Goal: Use online tool/utility: Utilize a website feature to perform a specific function

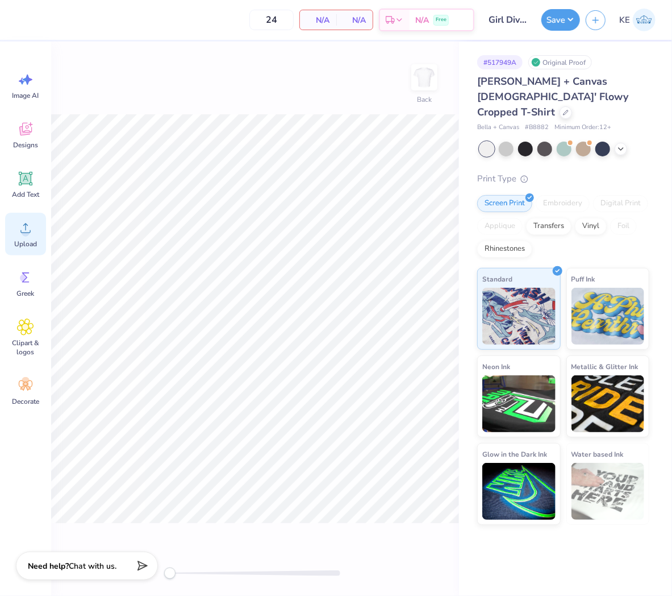
click at [32, 236] on icon at bounding box center [25, 227] width 17 height 17
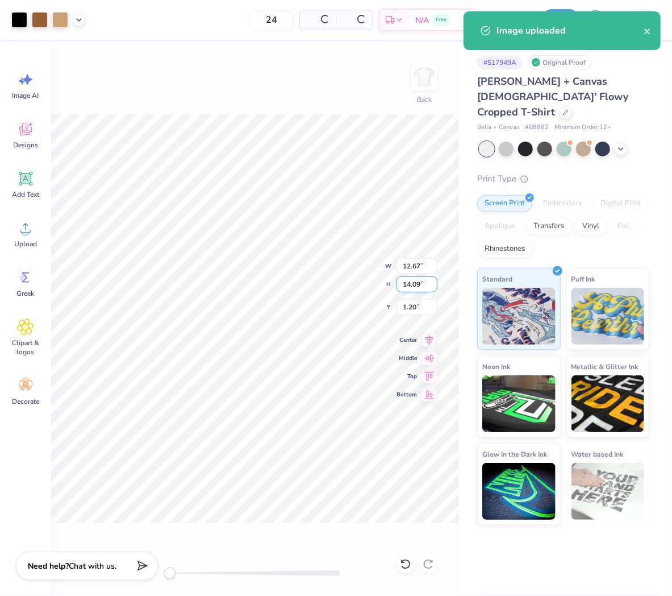
click at [415, 282] on input "14.09" at bounding box center [417, 284] width 41 height 16
click at [414, 260] on input "12.67" at bounding box center [417, 266] width 41 height 16
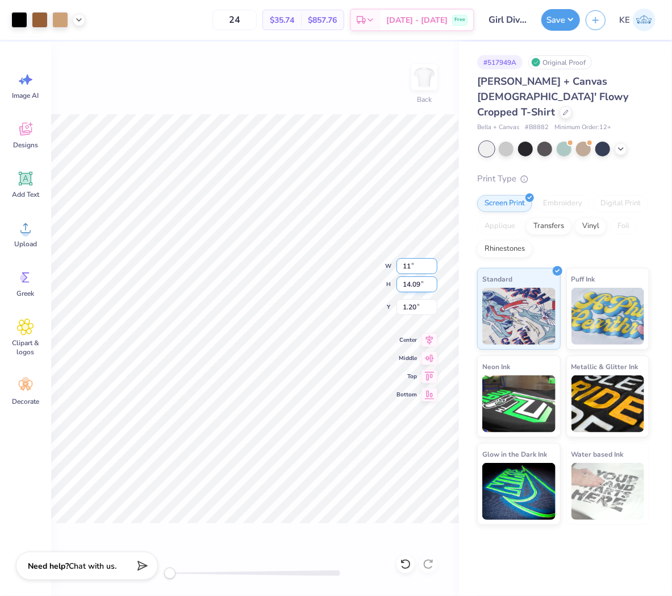
type input "11"
type input "12.24"
type input "11.00"
click at [413, 309] on input "2.13" at bounding box center [417, 307] width 41 height 16
type input "2"
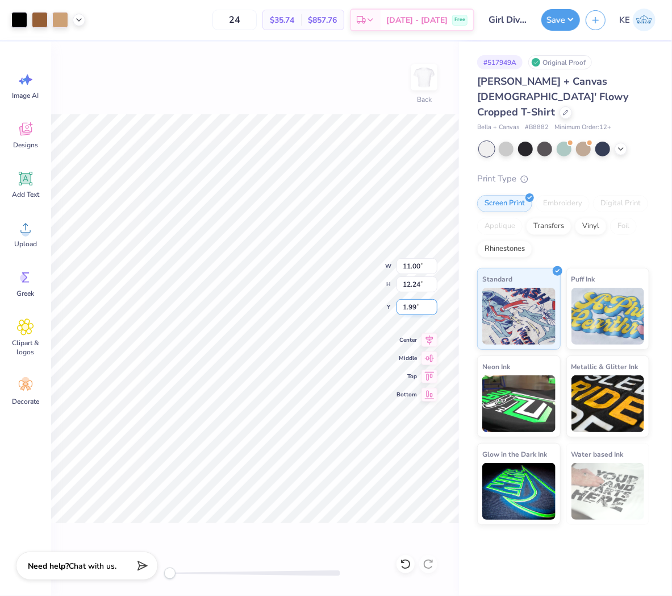
click at [428, 308] on input "1.99" at bounding box center [417, 307] width 41 height 16
click at [413, 309] on input "1.99" at bounding box center [417, 307] width 41 height 16
type input "2"
click at [411, 286] on input "12.24" at bounding box center [417, 284] width 41 height 16
click at [417, 264] on input "11.00" at bounding box center [417, 266] width 41 height 16
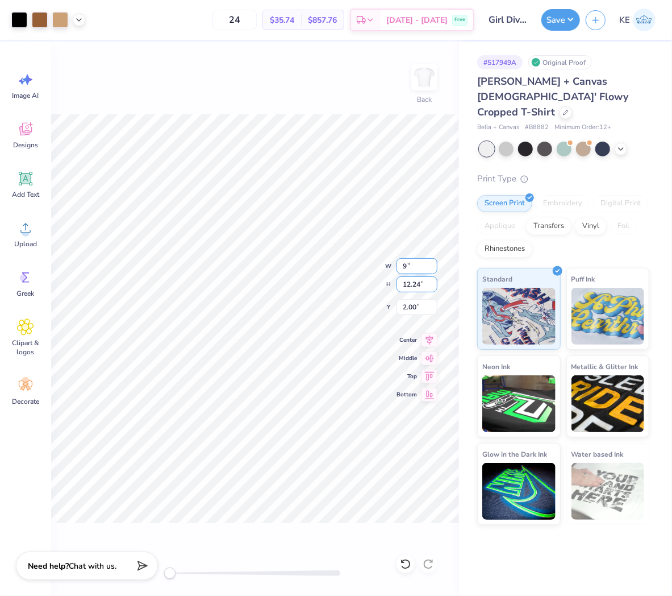
type input "9.00"
type input "10.02"
click at [410, 307] on input "3.11" at bounding box center [417, 307] width 41 height 16
type input "3"
click at [419, 303] on input "3.00" at bounding box center [417, 307] width 41 height 16
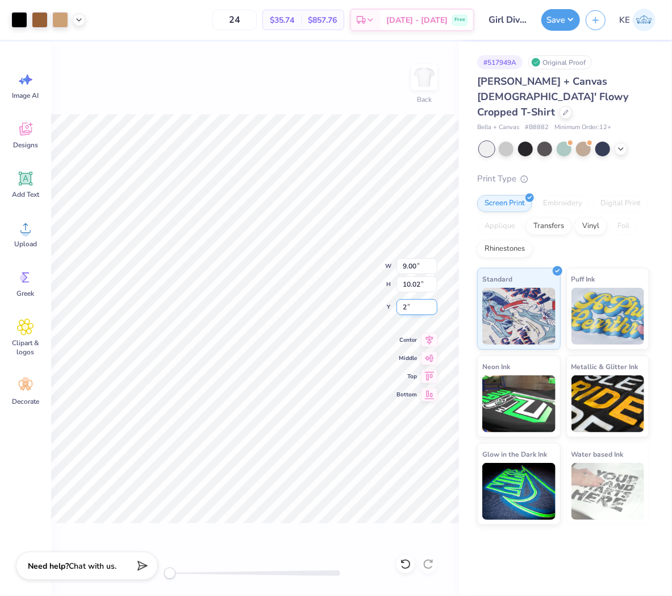
type input "2"
click at [80, 21] on icon at bounding box center [78, 18] width 9 height 9
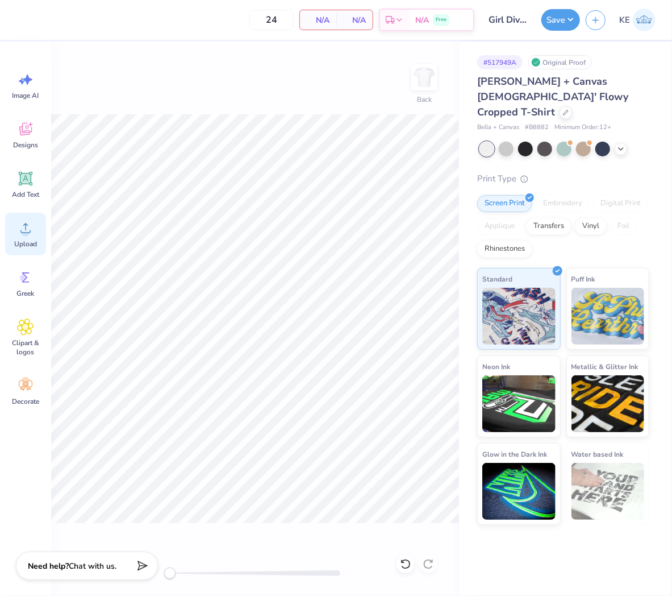
click at [26, 251] on div "Upload" at bounding box center [25, 234] width 41 height 43
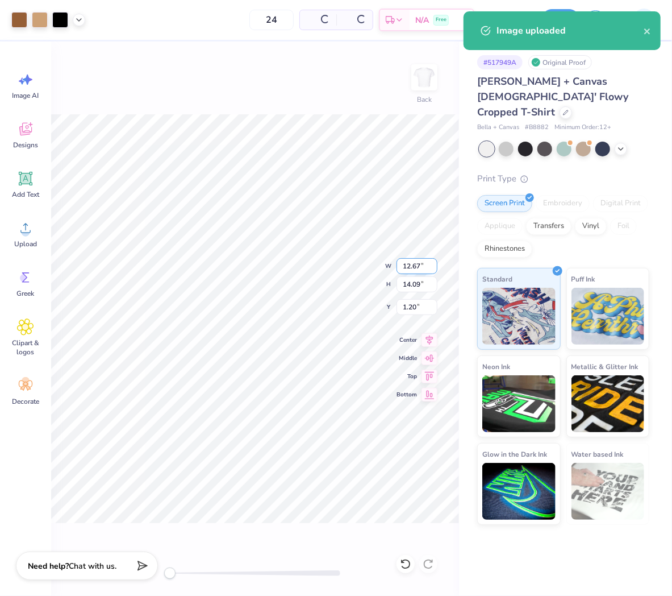
click at [410, 264] on input "12.67" at bounding box center [417, 266] width 41 height 16
type input "9"
type input "10.02"
type input "9.00"
type input "2"
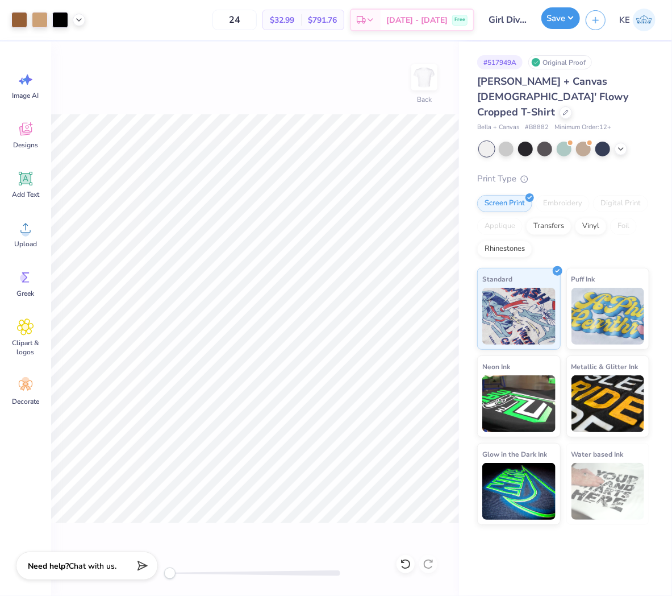
click at [566, 22] on button "Save" at bounding box center [561, 18] width 39 height 22
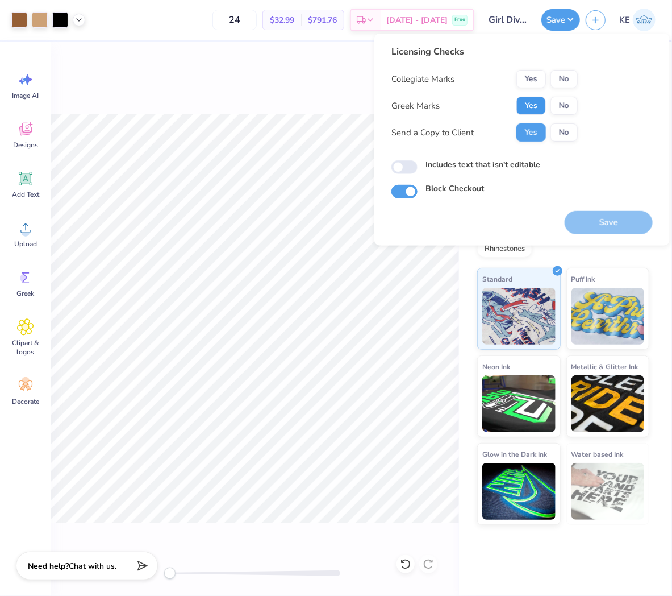
click at [527, 108] on button "Yes" at bounding box center [532, 106] width 30 height 18
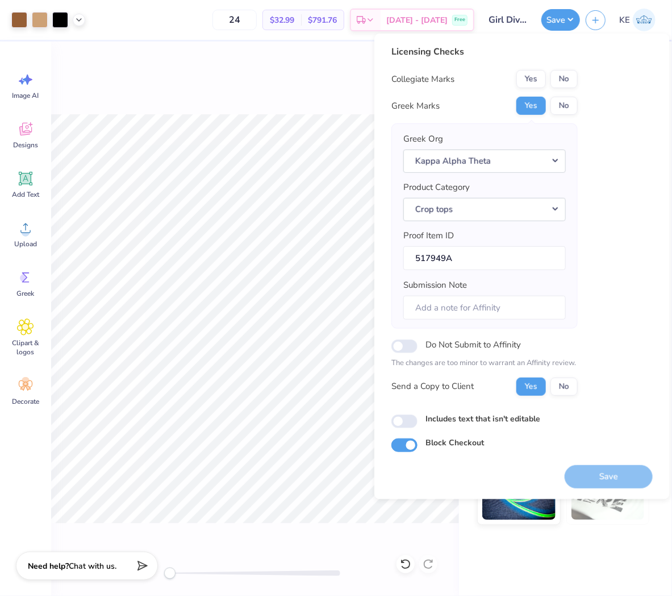
click at [582, 60] on div "Licensing Checks Collegiate Marks Yes No Greek Marks Yes No Greek Org Kappa Alp…" at bounding box center [522, 248] width 261 height 407
click at [574, 78] on button "No" at bounding box center [564, 79] width 27 height 18
click at [540, 68] on div "Licensing Checks Collegiate Marks Yes No Greek Marks Yes No Greek Org Kappa Alp…" at bounding box center [485, 224] width 186 height 359
click at [538, 87] on button "Yes" at bounding box center [532, 79] width 30 height 18
click at [605, 479] on button "Save" at bounding box center [609, 475] width 88 height 23
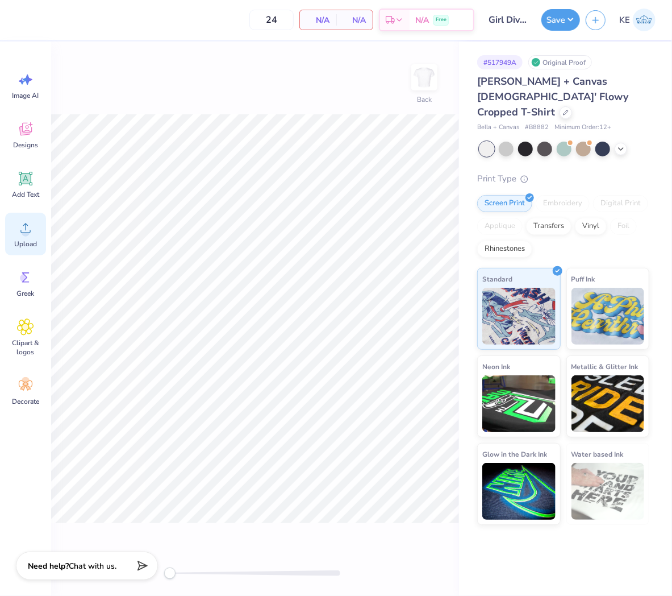
click at [35, 242] on span "Upload" at bounding box center [25, 243] width 23 height 9
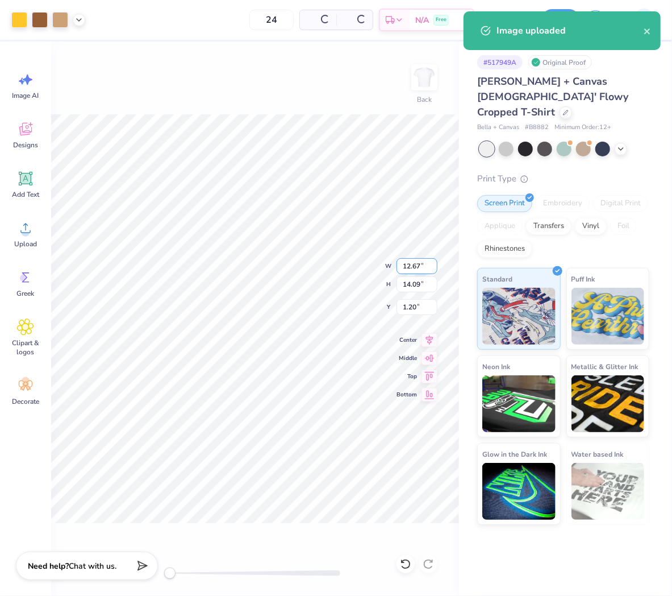
click at [417, 260] on input "12.67" at bounding box center [417, 266] width 41 height 16
type input "9.00"
type input "10.02"
type input "1"
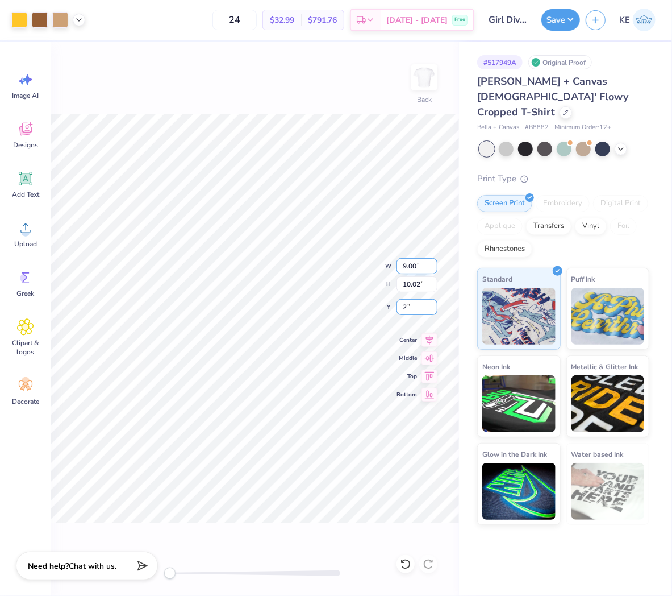
type input "2"
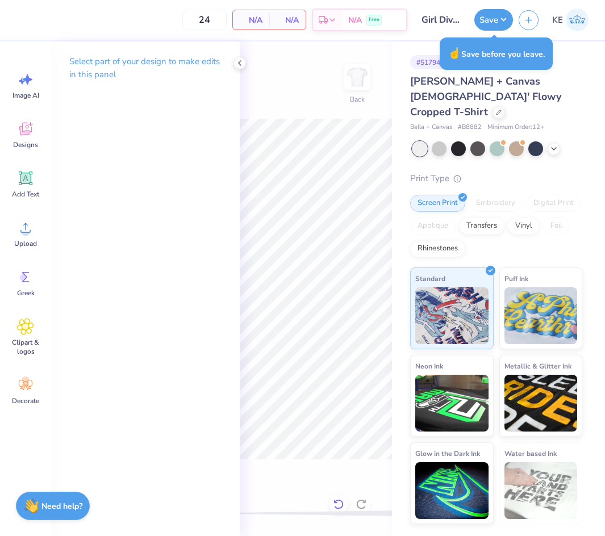
click at [340, 503] on icon at bounding box center [338, 504] width 11 height 11
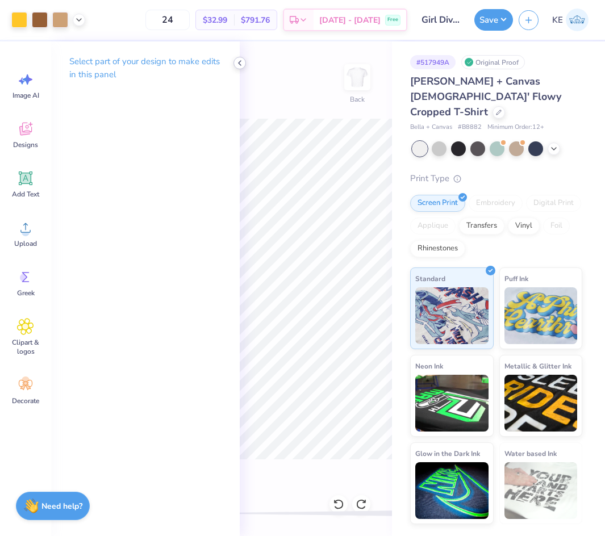
click at [239, 69] on div at bounding box center [240, 63] width 13 height 13
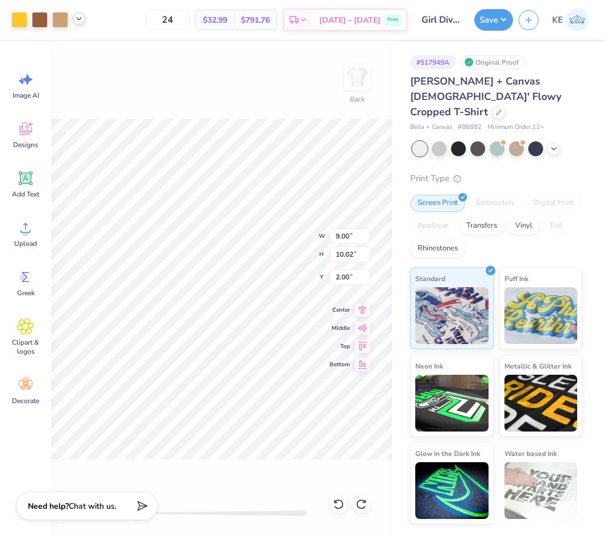
click at [83, 18] on icon at bounding box center [78, 18] width 9 height 9
click at [496, 18] on button "Save" at bounding box center [493, 18] width 39 height 22
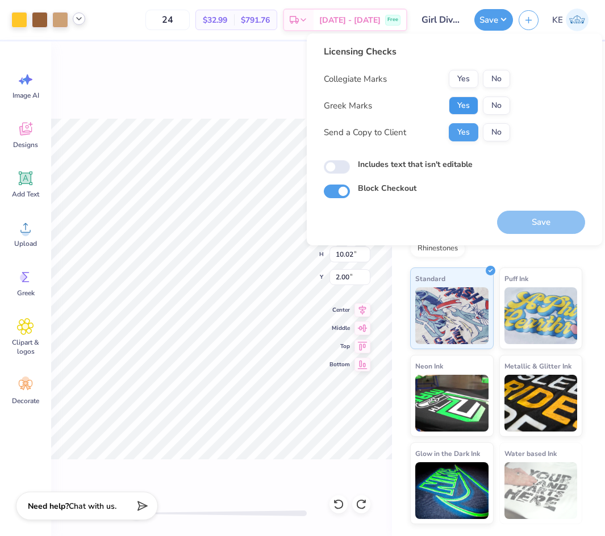
click at [463, 104] on button "Yes" at bounding box center [464, 106] width 30 height 18
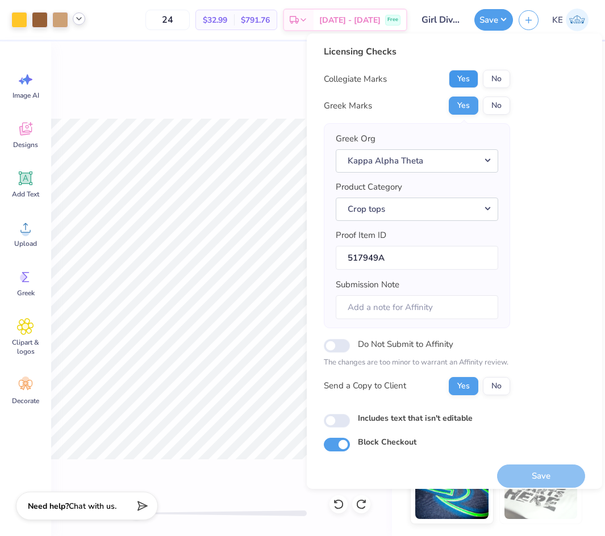
click at [452, 79] on button "Yes" at bounding box center [464, 79] width 30 height 18
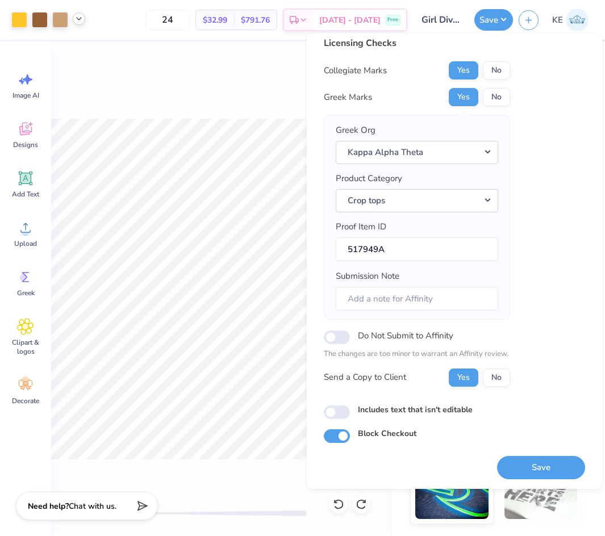
scroll to position [10, 0]
click at [551, 474] on button "Save" at bounding box center [541, 468] width 88 height 23
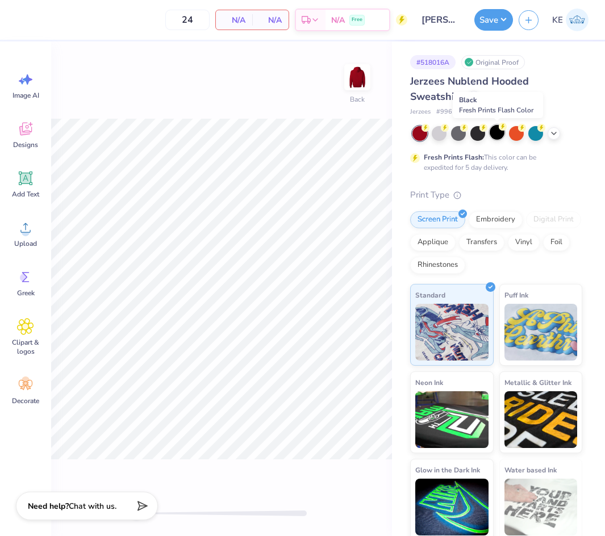
click at [501, 133] on div at bounding box center [497, 132] width 15 height 15
click at [368, 74] on img at bounding box center [357, 77] width 45 height 45
click at [24, 216] on div "Upload" at bounding box center [25, 234] width 41 height 43
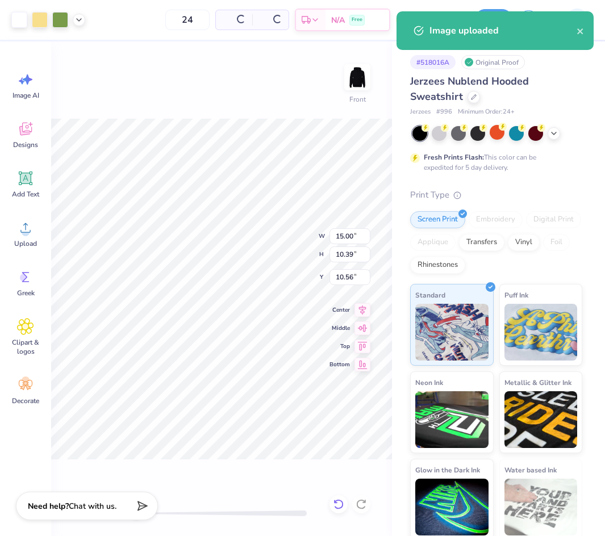
click at [341, 503] on icon at bounding box center [338, 504] width 11 height 11
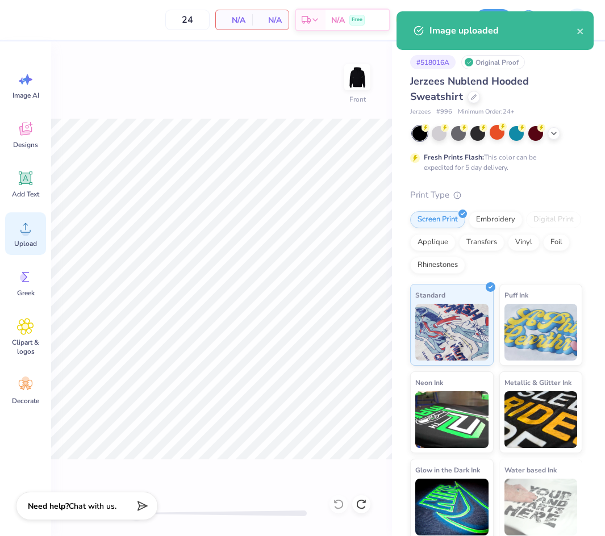
click at [28, 228] on icon at bounding box center [25, 227] width 17 height 17
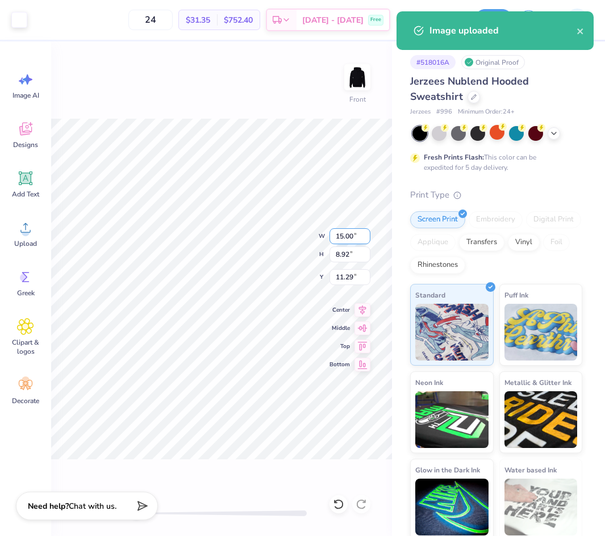
click at [344, 234] on input "15.00" at bounding box center [350, 236] width 41 height 16
type input "12.50"
type input "7.43"
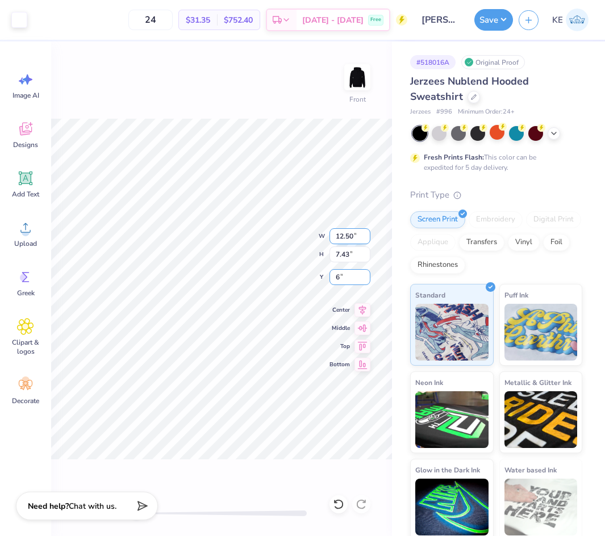
type input "6"
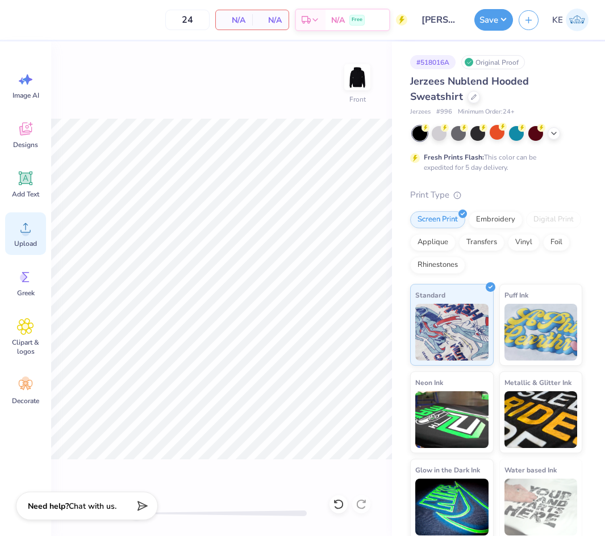
click at [28, 222] on icon at bounding box center [25, 227] width 17 height 17
click at [28, 219] on icon at bounding box center [25, 227] width 17 height 17
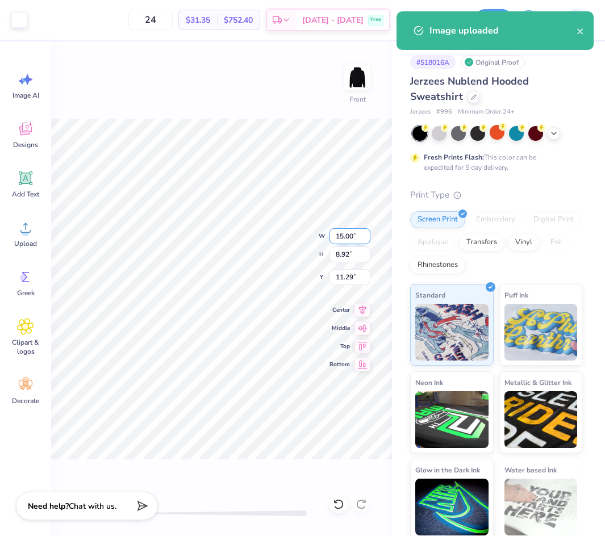
click at [349, 233] on input "15.00" at bounding box center [350, 236] width 41 height 16
type input "12.50"
type input "7.43"
type input "12.04"
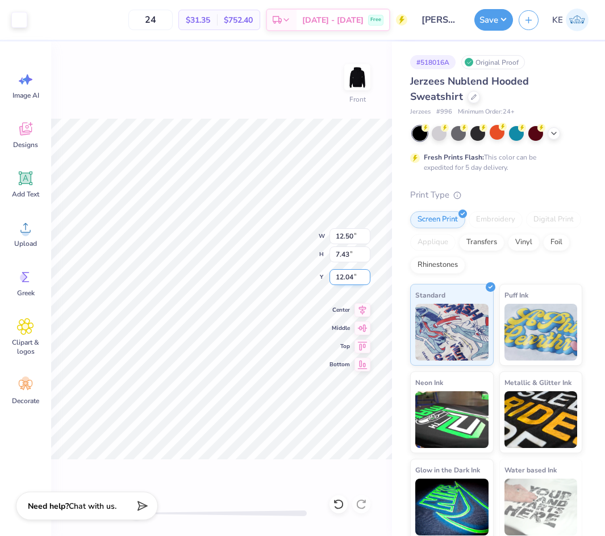
click at [347, 277] on input "12.04" at bounding box center [350, 277] width 41 height 16
type input "6"
click at [345, 235] on input "12.50" at bounding box center [350, 236] width 41 height 16
type input "13.00"
type input "7.73"
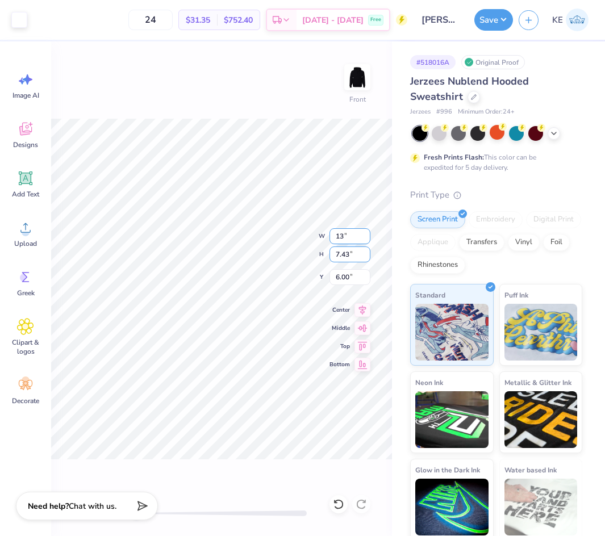
type input "5.85"
click at [344, 235] on input "13.00" at bounding box center [350, 236] width 41 height 16
type input "6.00"
type input "3.57"
type input "7.93"
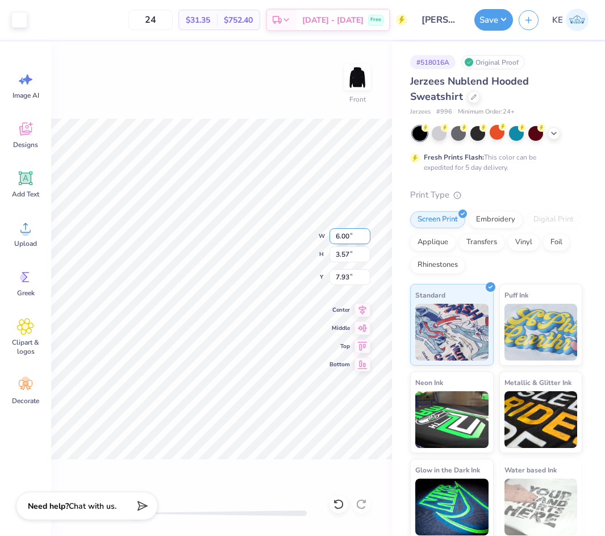
click at [346, 230] on input "6.00" at bounding box center [350, 236] width 41 height 16
type input "12.50"
type input "7.43"
type input "6.00"
click at [492, 18] on button "Save" at bounding box center [493, 18] width 39 height 22
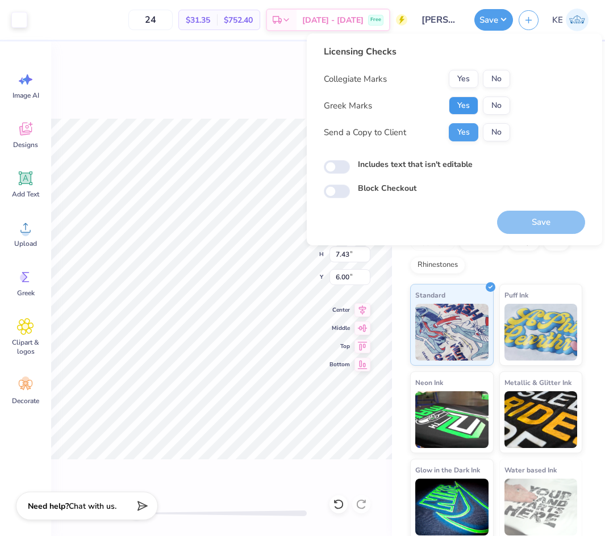
click at [468, 104] on button "Yes" at bounding box center [464, 106] width 30 height 18
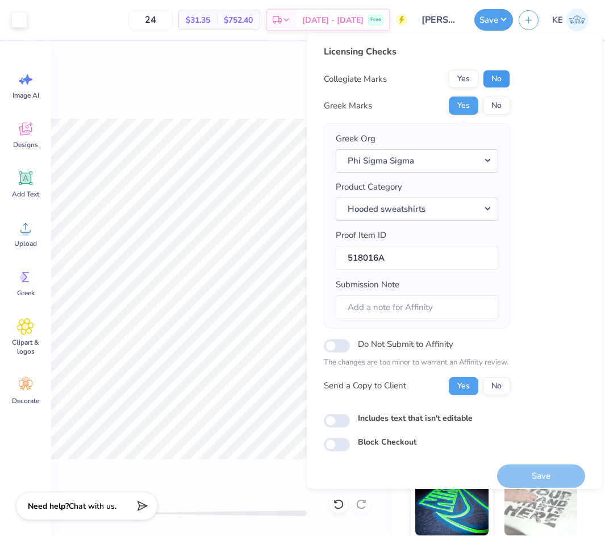
click at [498, 77] on button "No" at bounding box center [496, 79] width 27 height 18
click at [549, 473] on button "Save" at bounding box center [541, 476] width 88 height 23
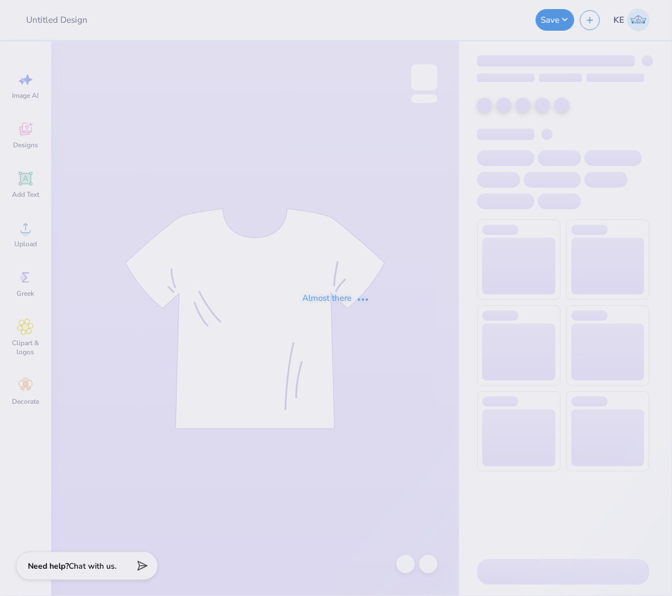
type input "Ezer Women sweatshirts"
